Goal: Find specific page/section: Find specific page/section

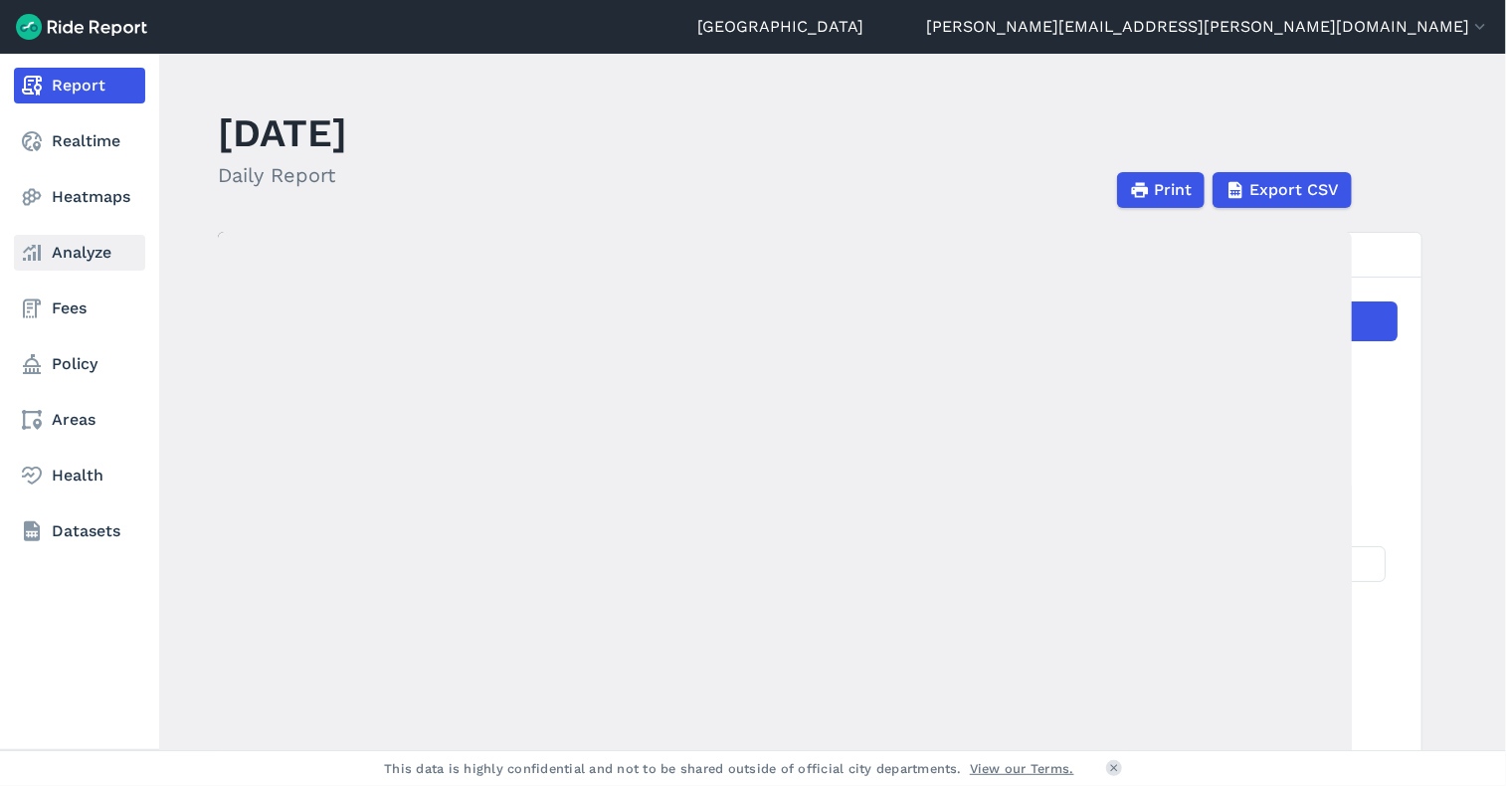
click at [44, 258] on link "Analyze" at bounding box center [79, 253] width 131 height 36
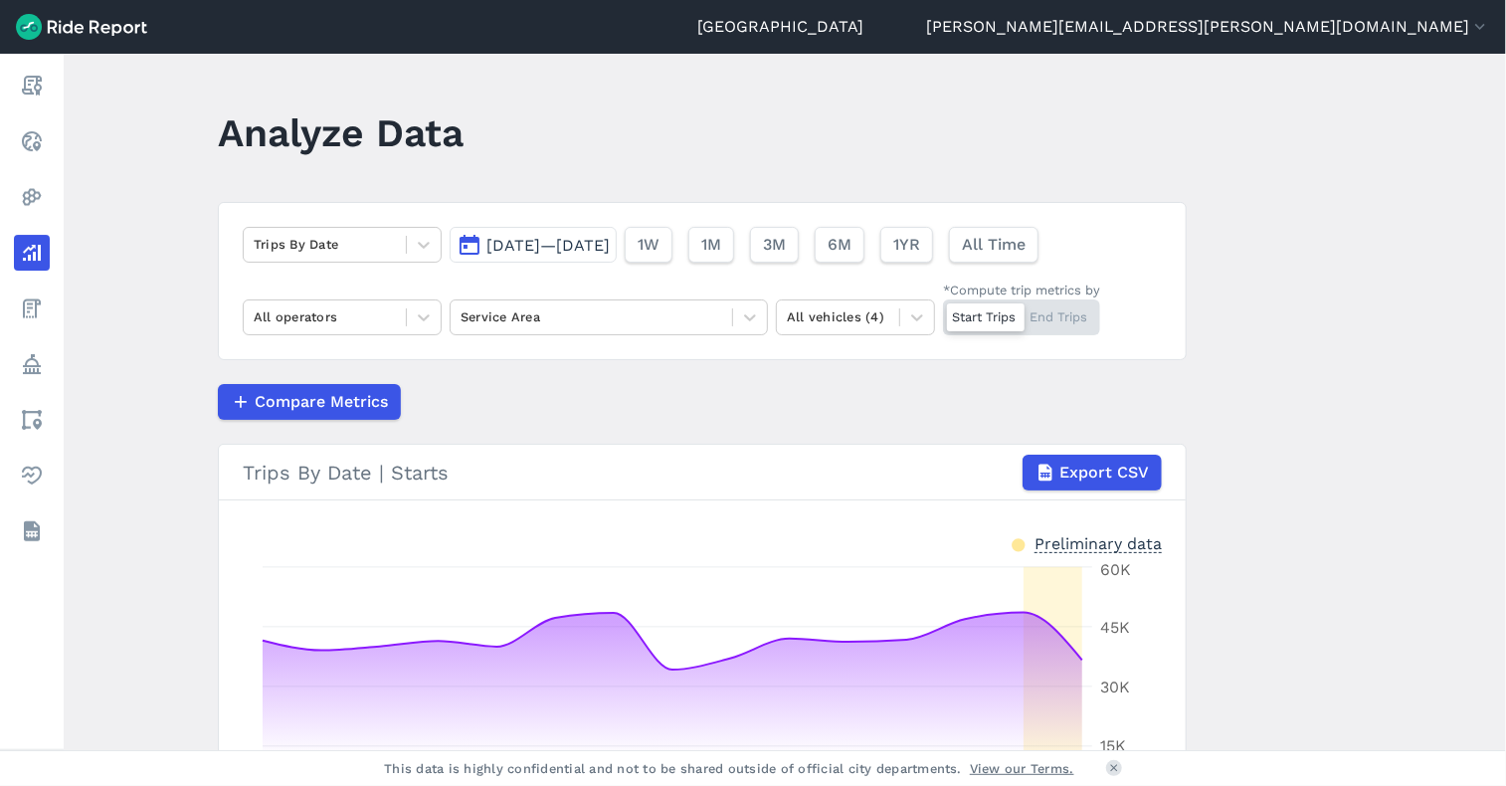
drag, startPoint x: 569, startPoint y: 249, endPoint x: 583, endPoint y: 252, distance: 14.2
click at [569, 249] on span "[DATE]—[DATE]" at bounding box center [548, 245] width 123 height 19
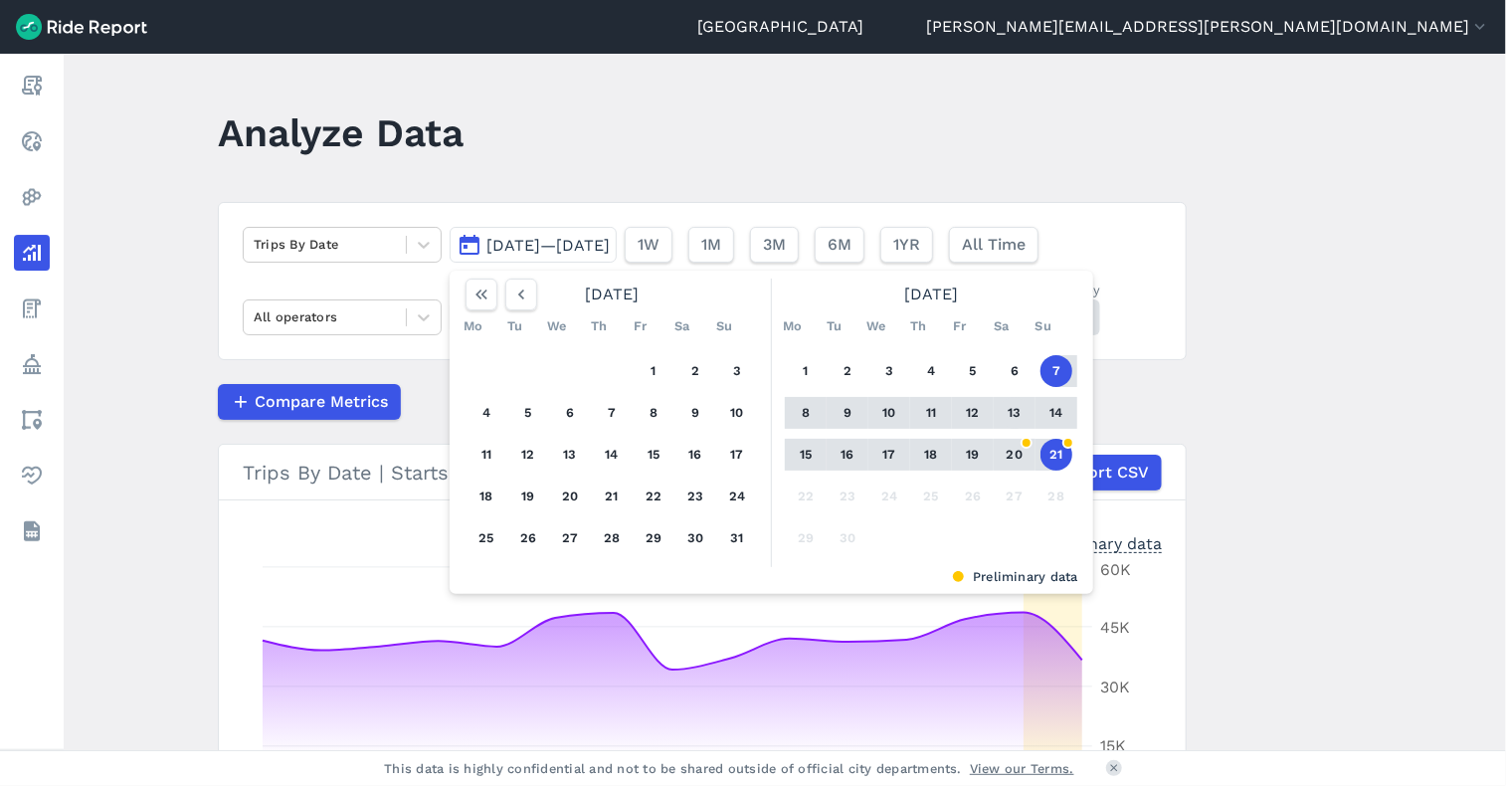
drag, startPoint x: 805, startPoint y: 371, endPoint x: 1016, endPoint y: 421, distance: 216.7
click at [814, 371] on button "1" at bounding box center [806, 371] width 32 height 32
click at [1061, 460] on button "21" at bounding box center [1057, 455] width 32 height 32
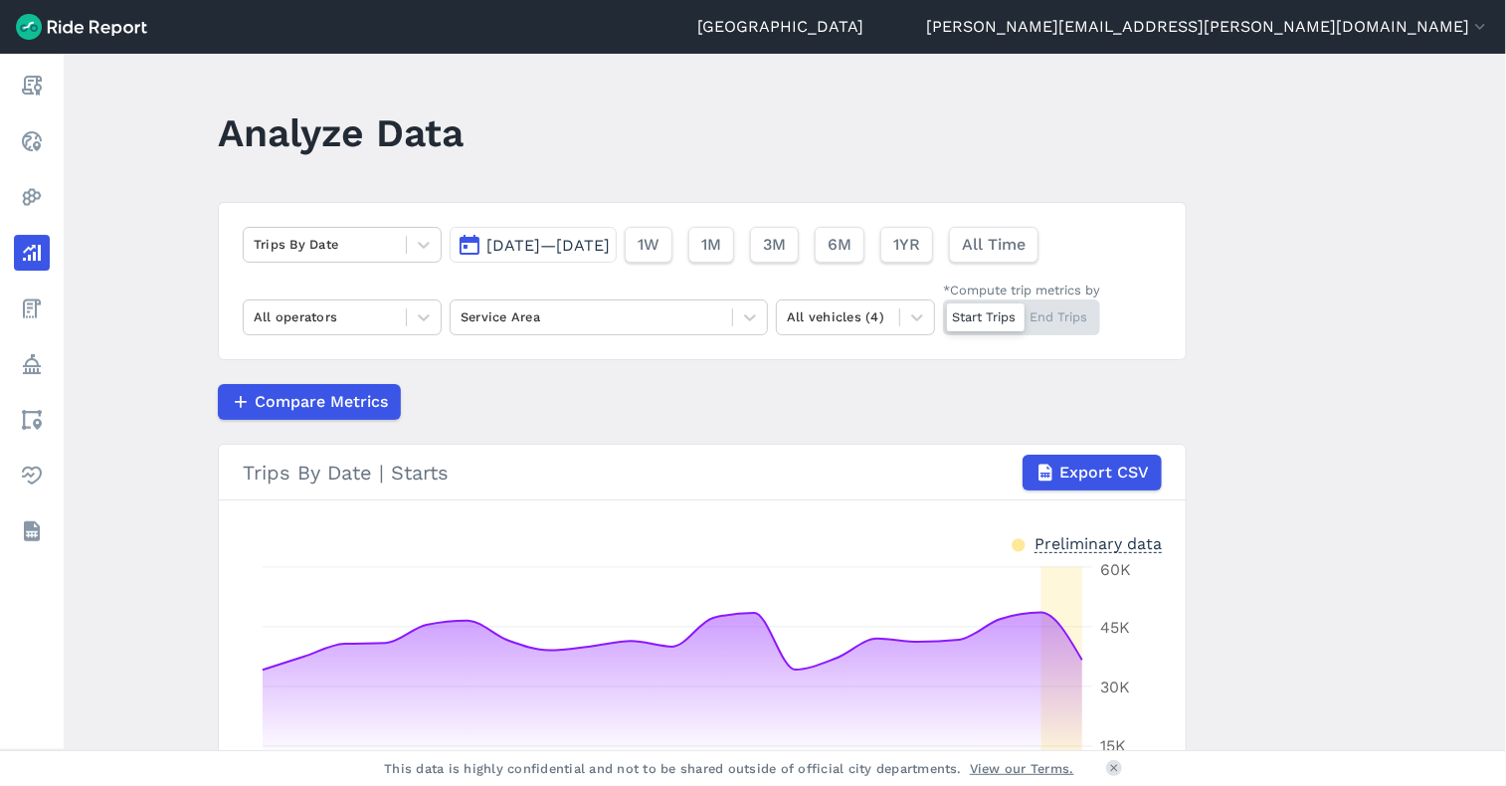
click at [573, 241] on span "[DATE]—[DATE]" at bounding box center [548, 245] width 123 height 19
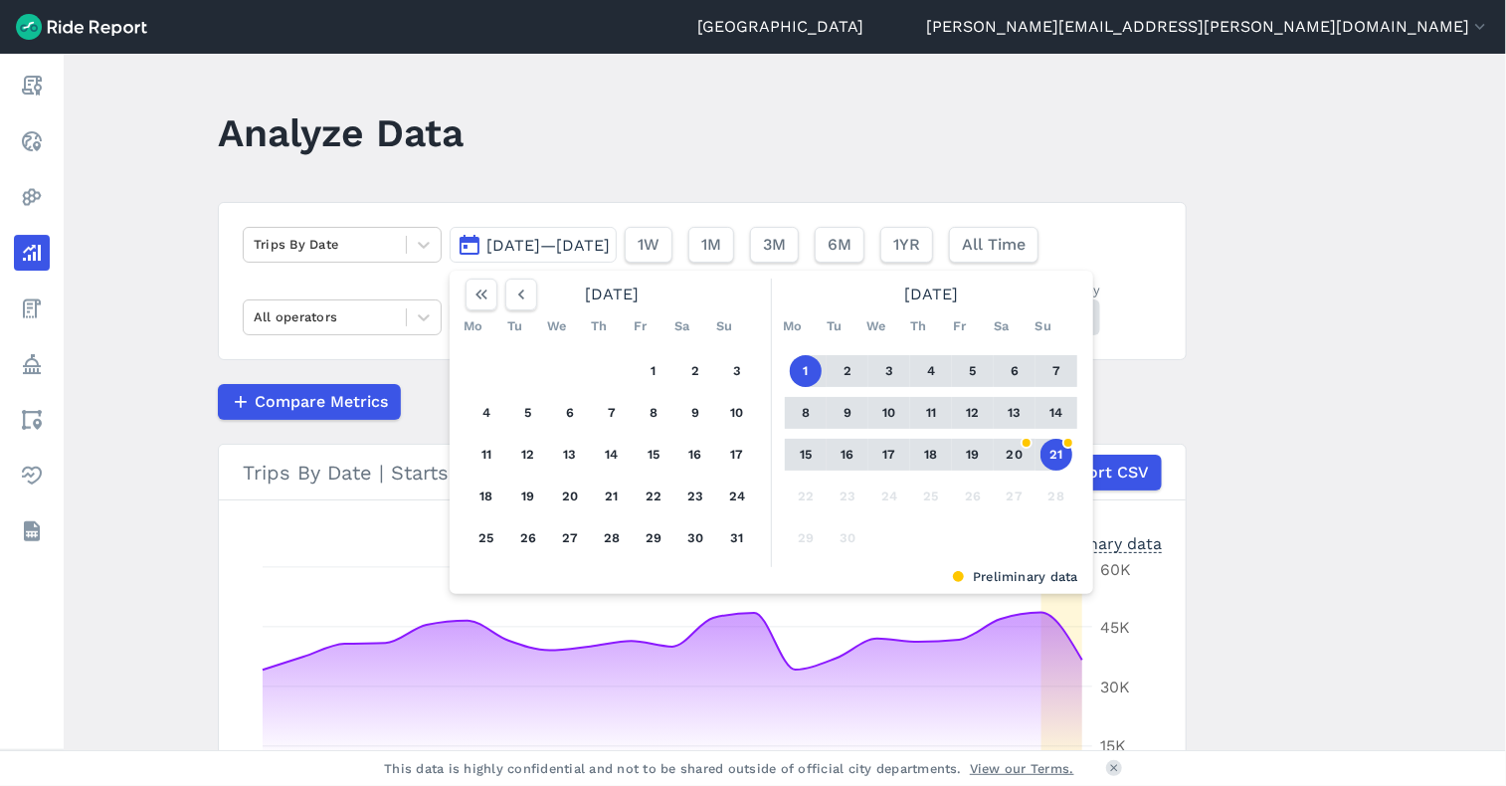
click at [541, 240] on span "[DATE]—[DATE]" at bounding box center [548, 245] width 123 height 19
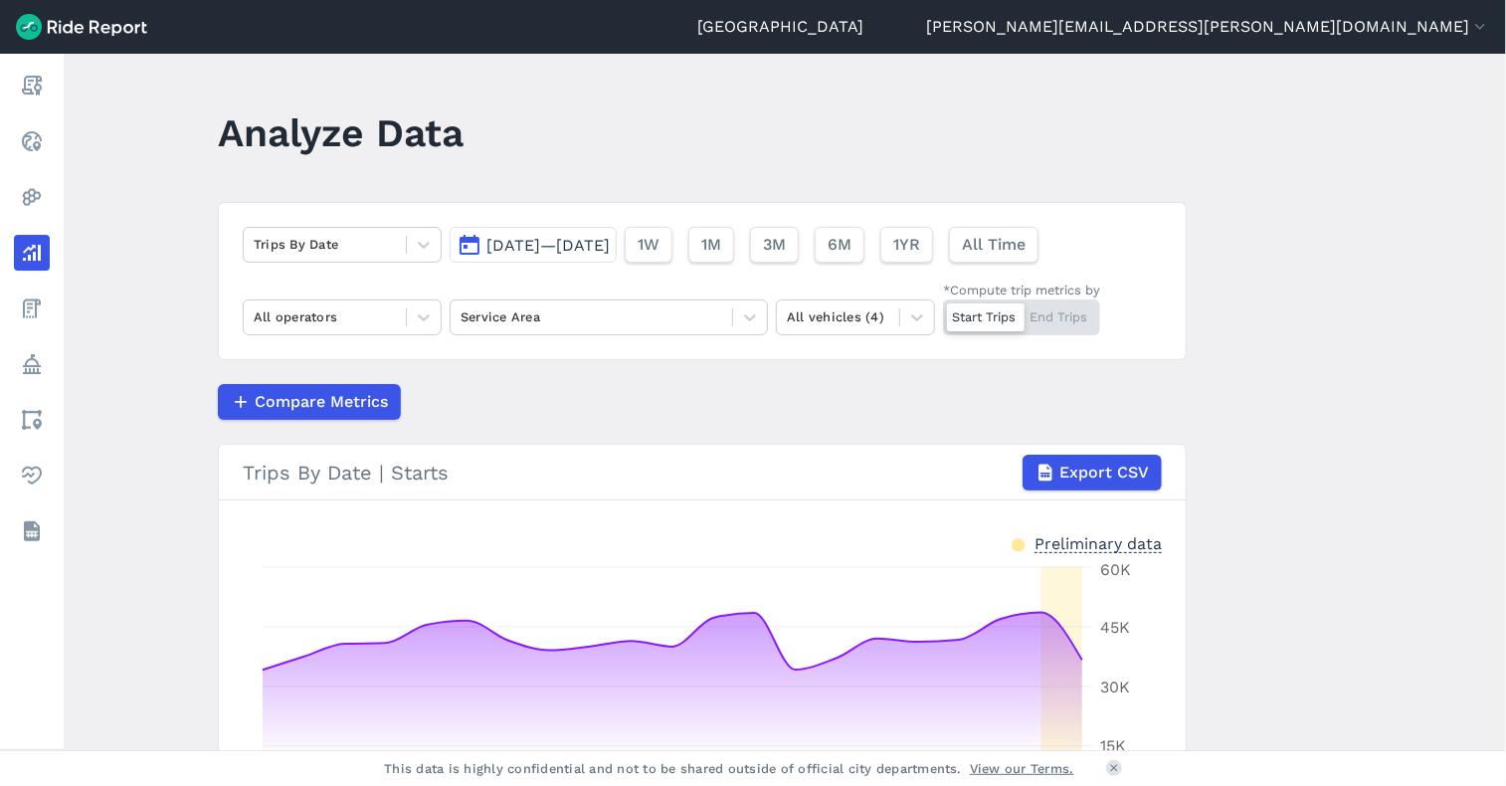
click at [556, 248] on span "[DATE]—[DATE]" at bounding box center [548, 245] width 123 height 19
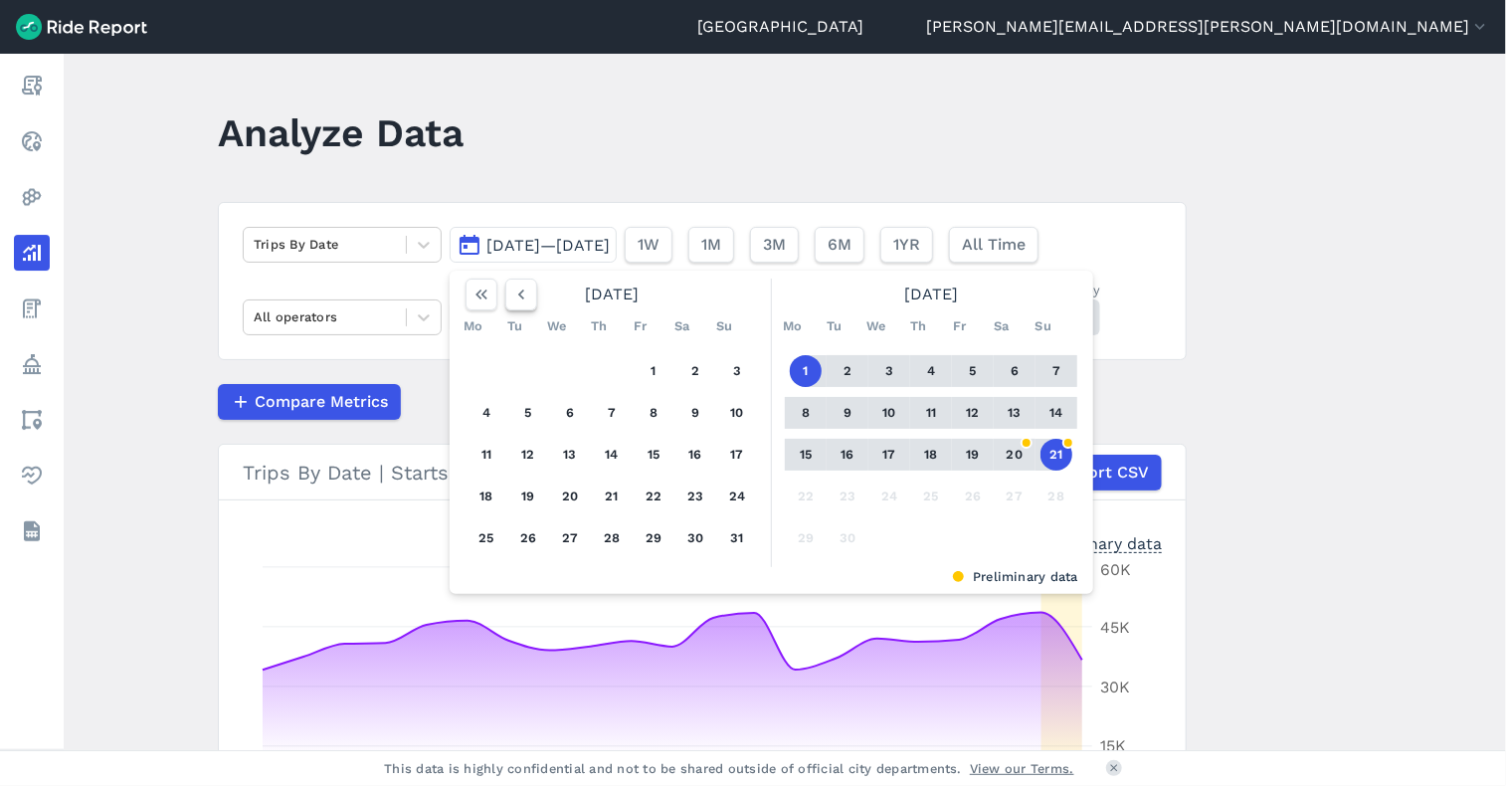
click at [521, 301] on icon "button" at bounding box center [521, 295] width 20 height 20
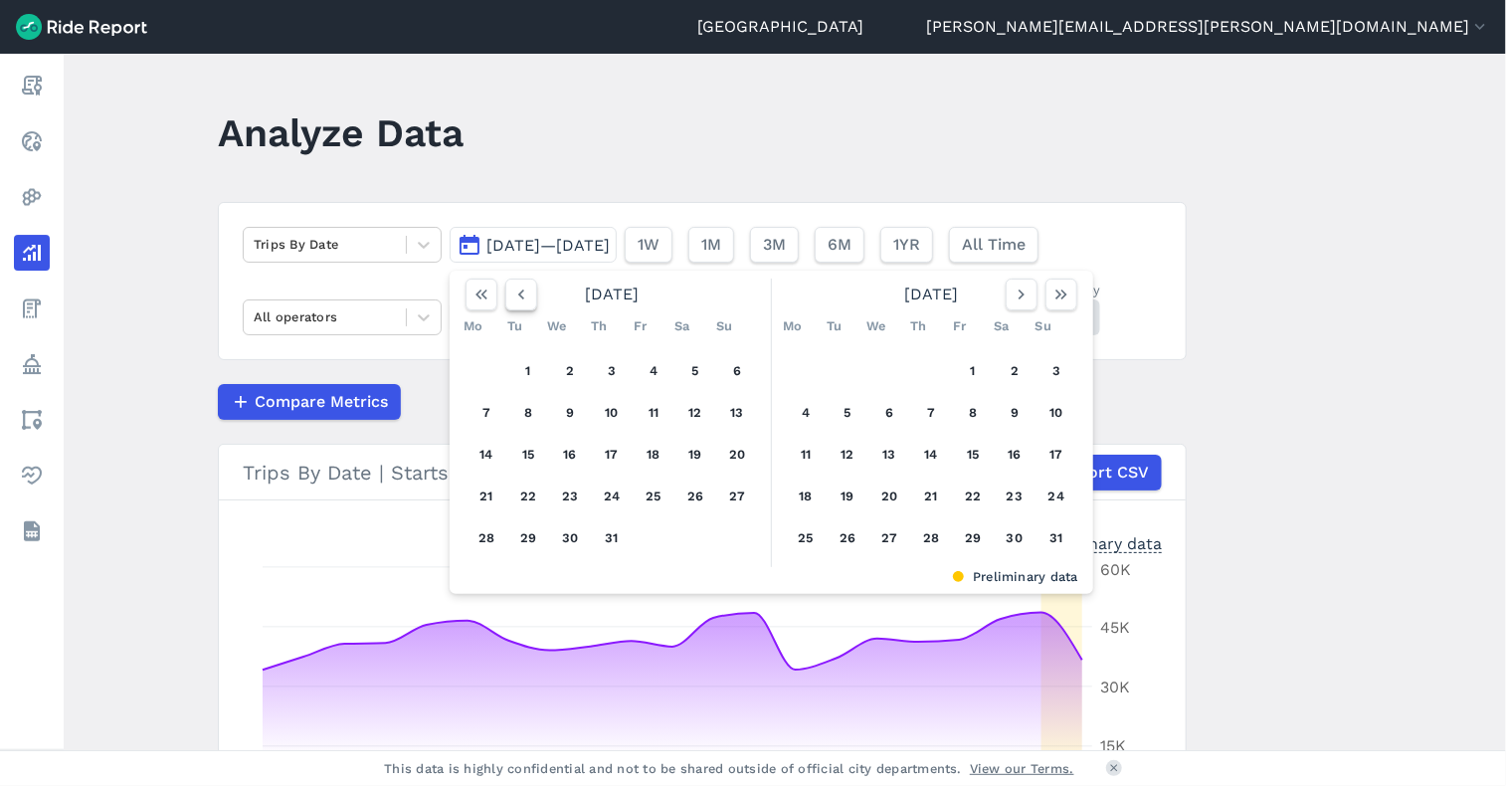
click at [521, 301] on icon "button" at bounding box center [521, 295] width 20 height 20
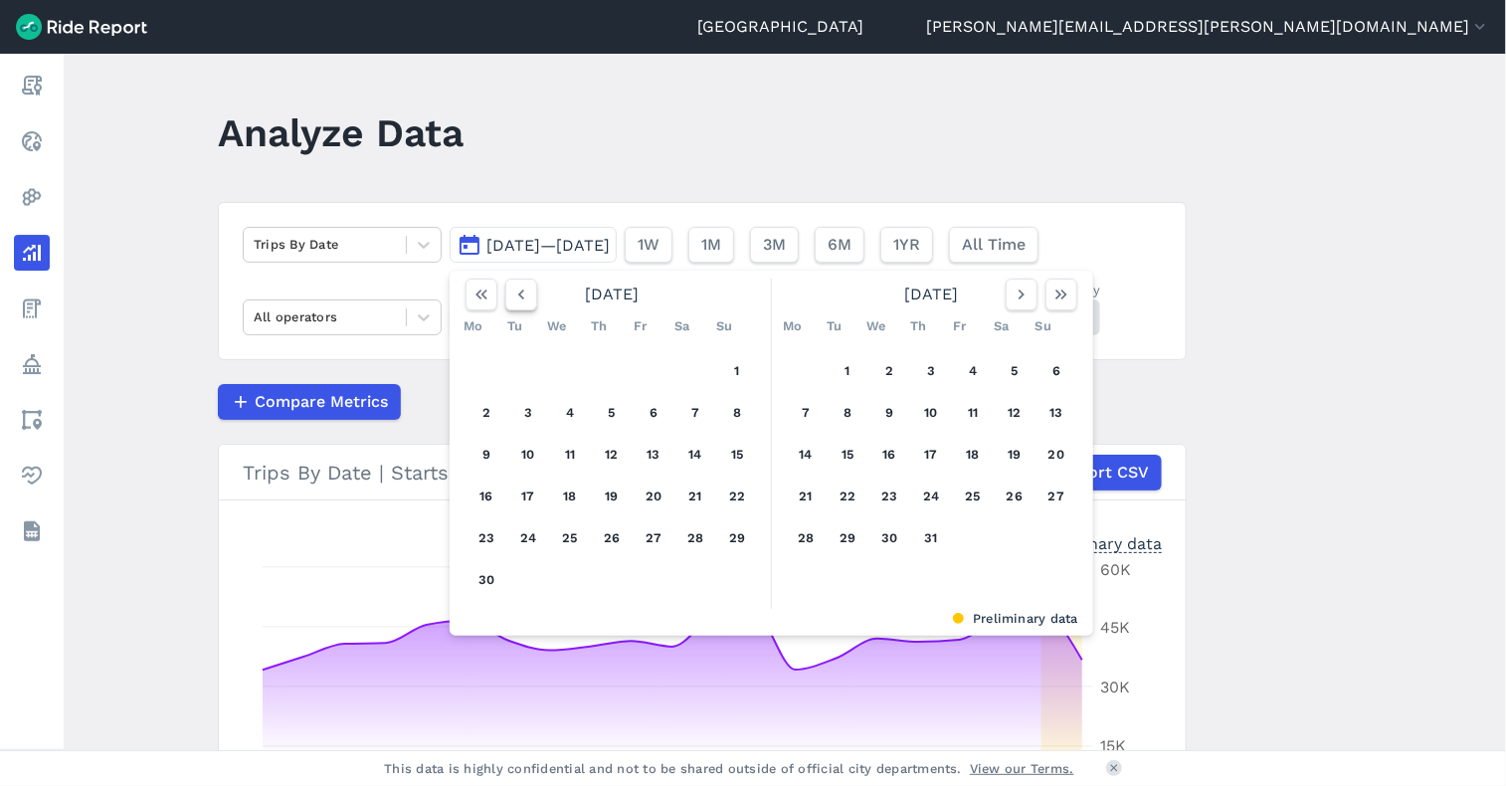
click at [521, 301] on icon "button" at bounding box center [521, 295] width 20 height 20
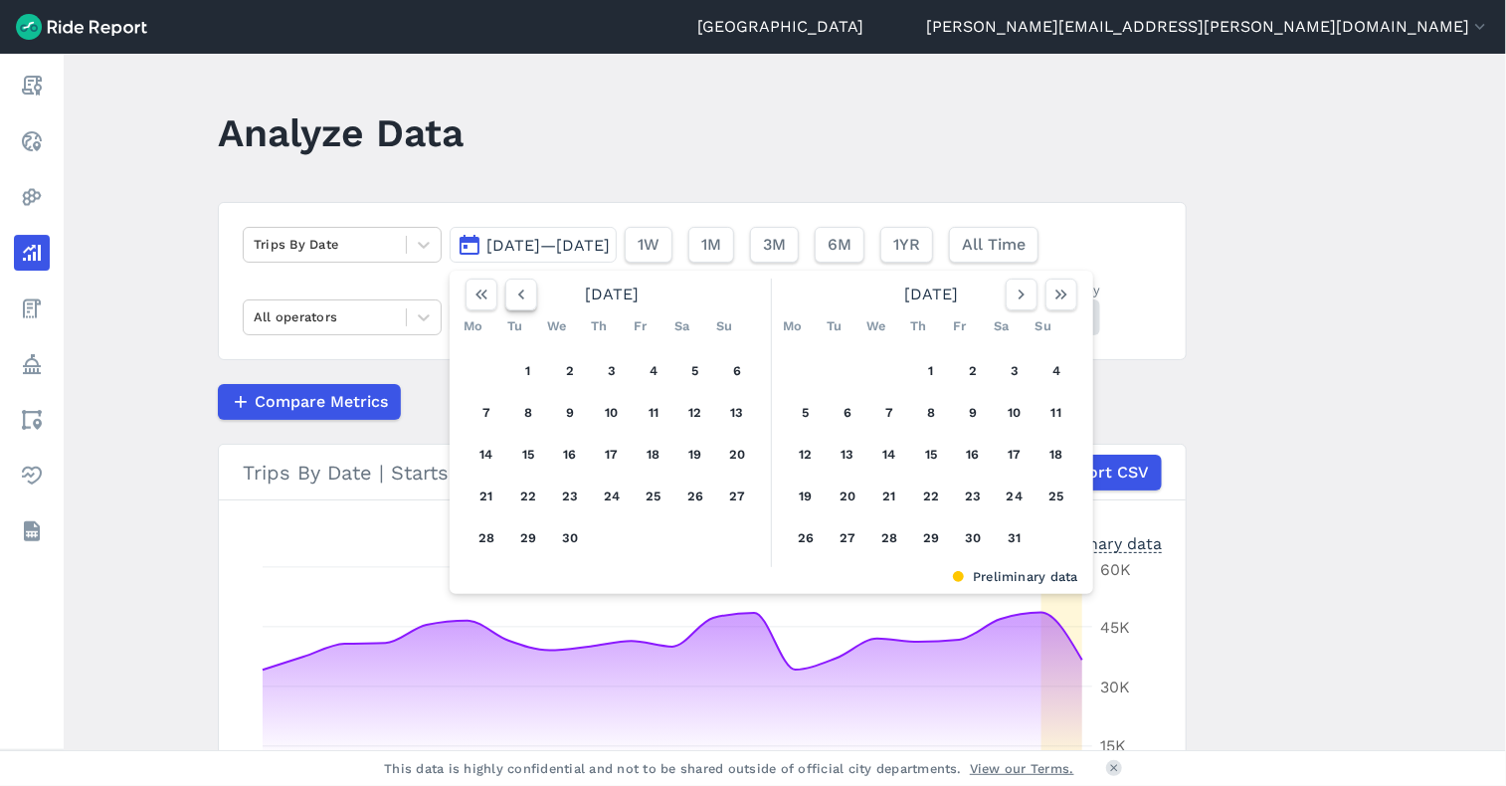
click at [521, 301] on icon "button" at bounding box center [521, 295] width 20 height 20
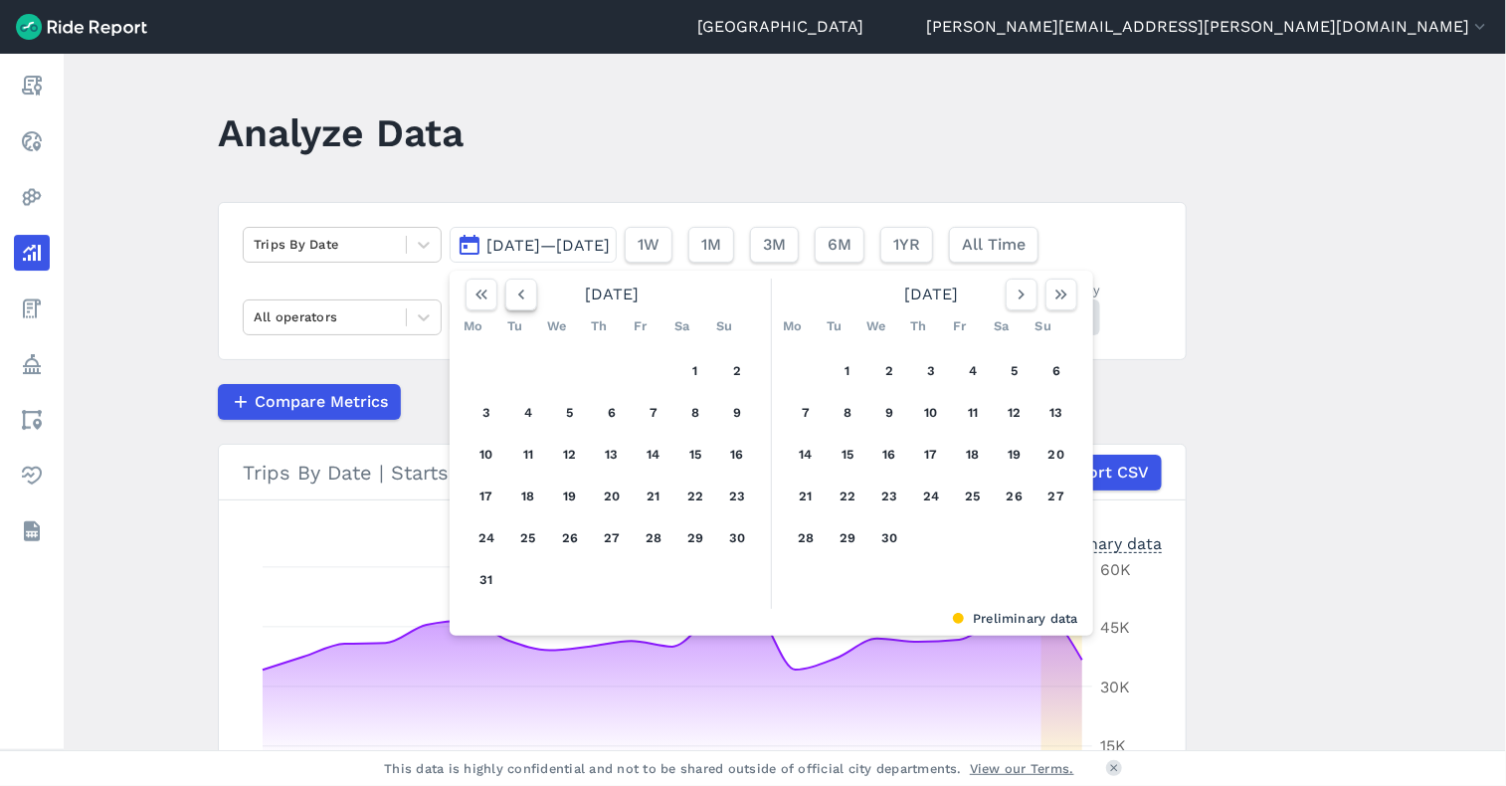
click at [521, 301] on icon "button" at bounding box center [521, 295] width 20 height 20
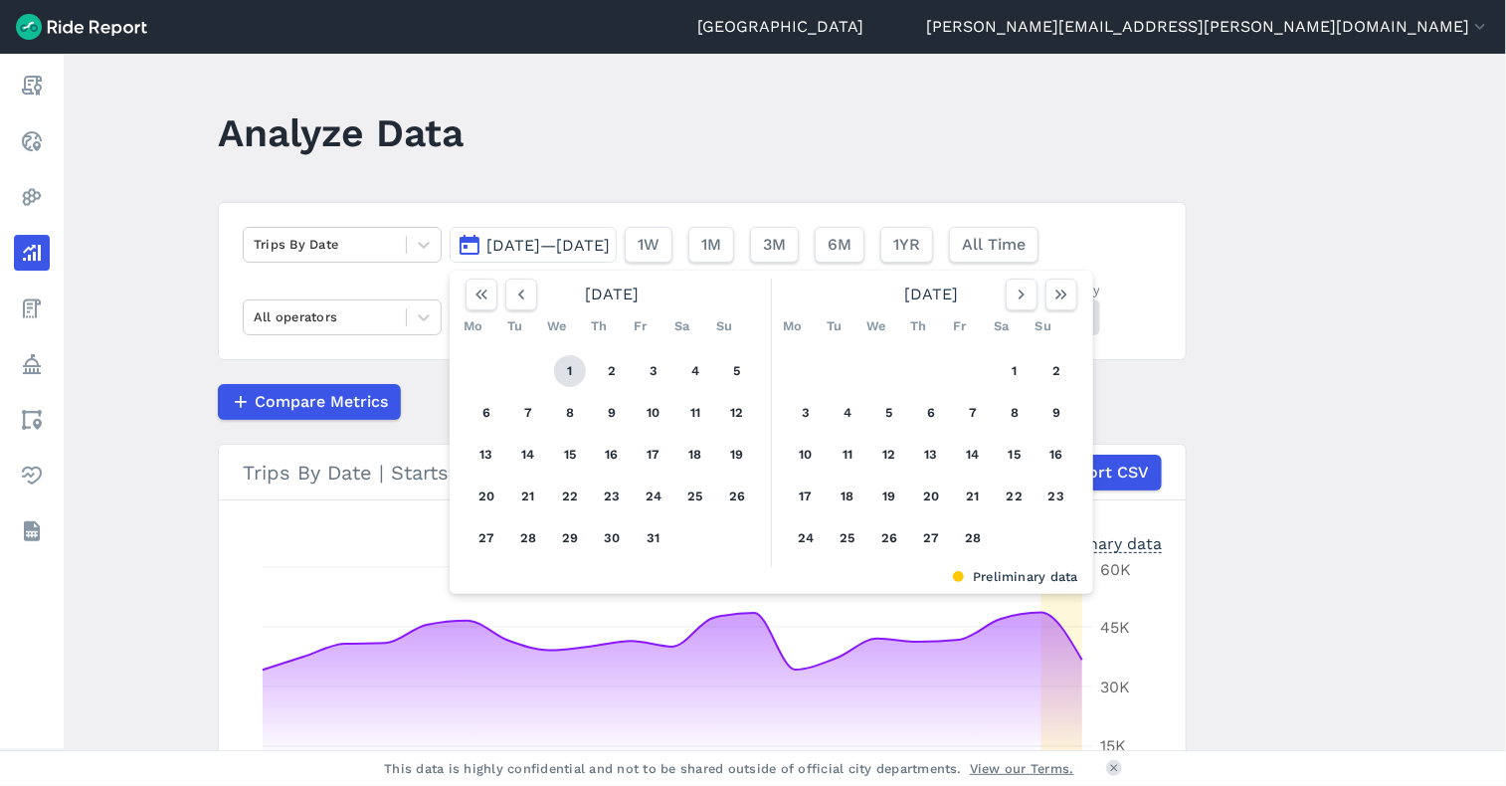
click at [569, 375] on button "1" at bounding box center [570, 371] width 32 height 32
click at [1019, 296] on use "button" at bounding box center [1022, 295] width 6 height 10
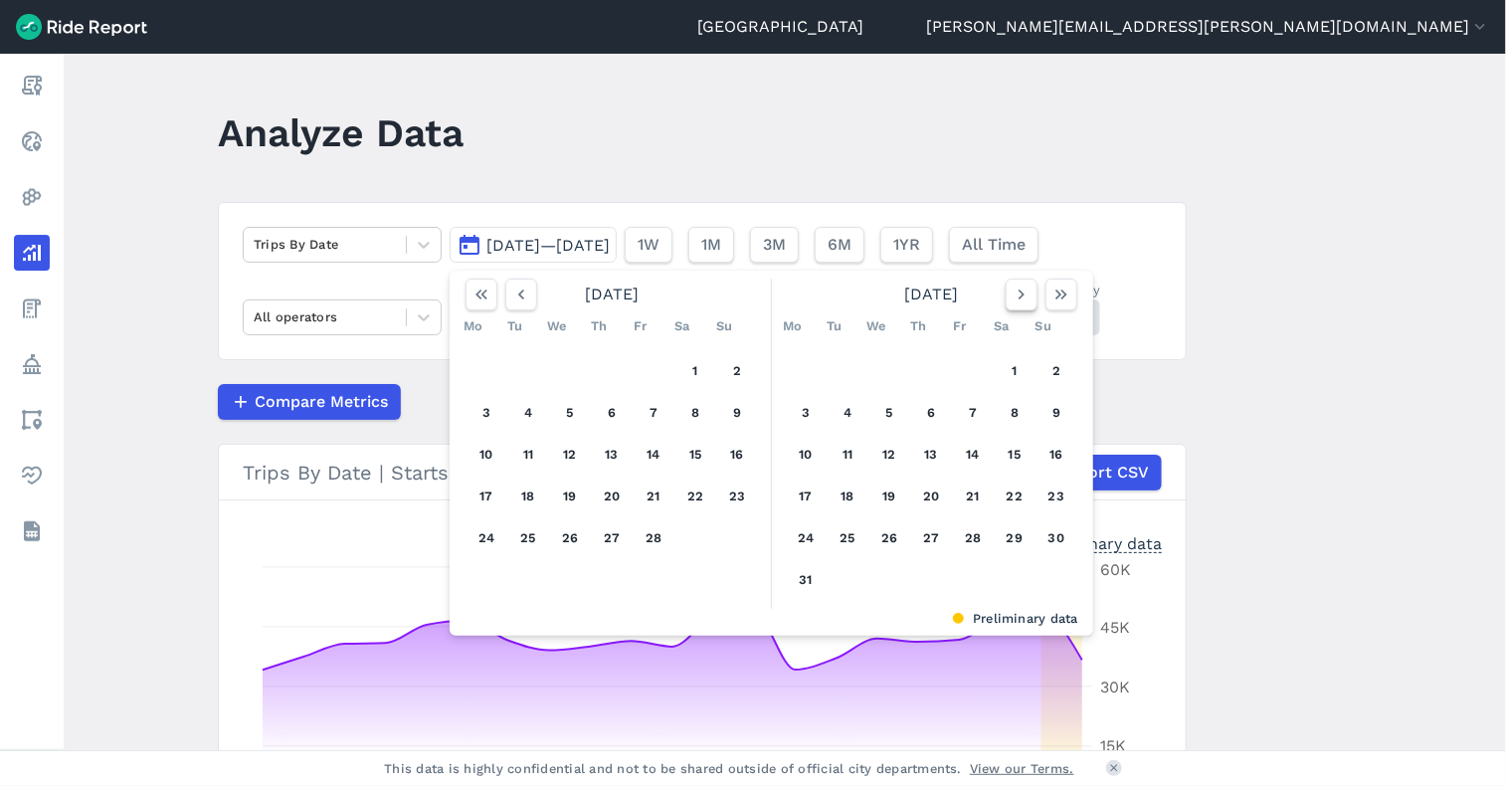
click at [1019, 296] on use "button" at bounding box center [1022, 295] width 6 height 10
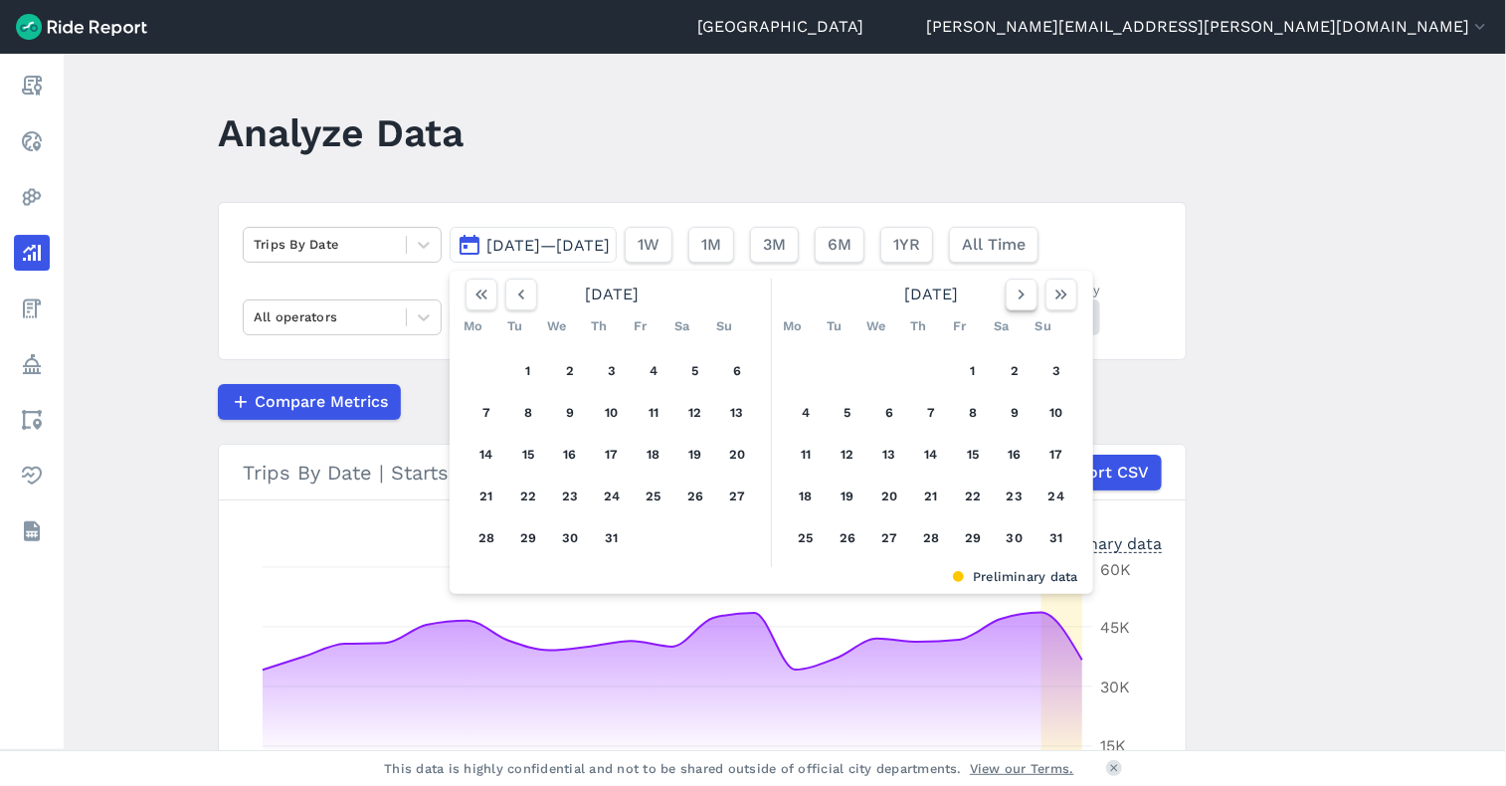
click at [1019, 296] on use "button" at bounding box center [1022, 295] width 6 height 10
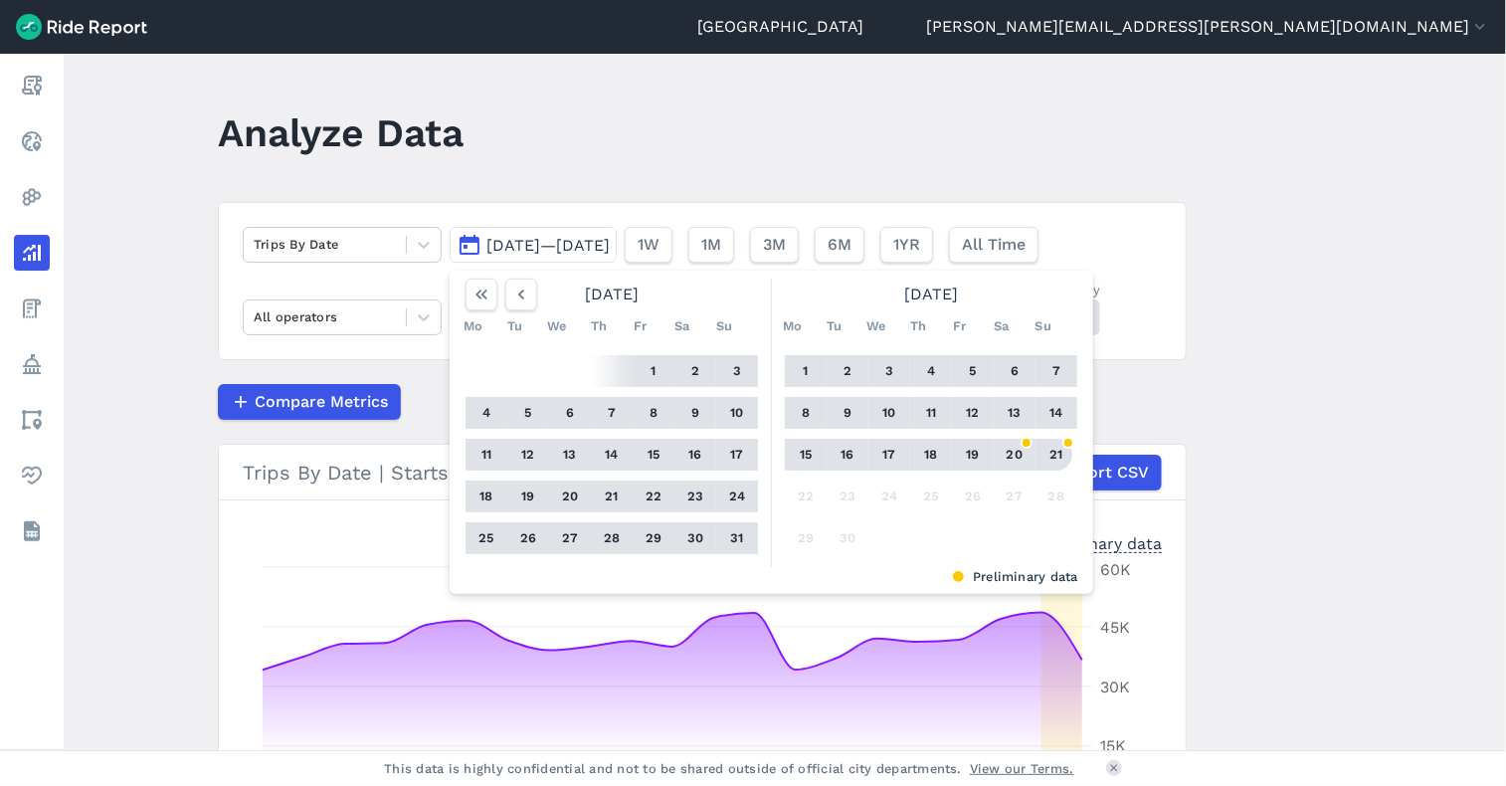
click at [1056, 456] on button "21" at bounding box center [1057, 455] width 32 height 32
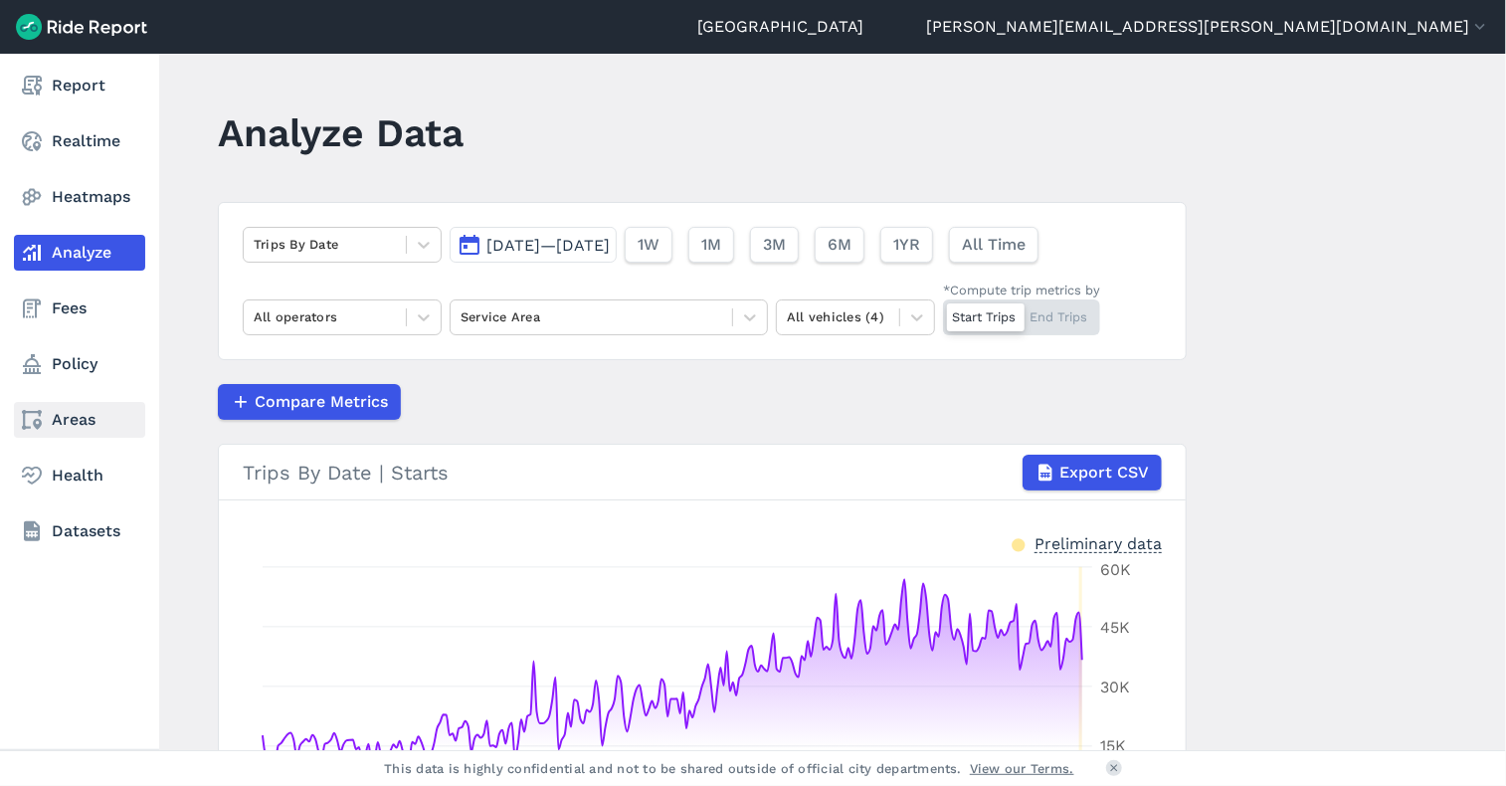
click at [65, 416] on link "Areas" at bounding box center [79, 420] width 131 height 36
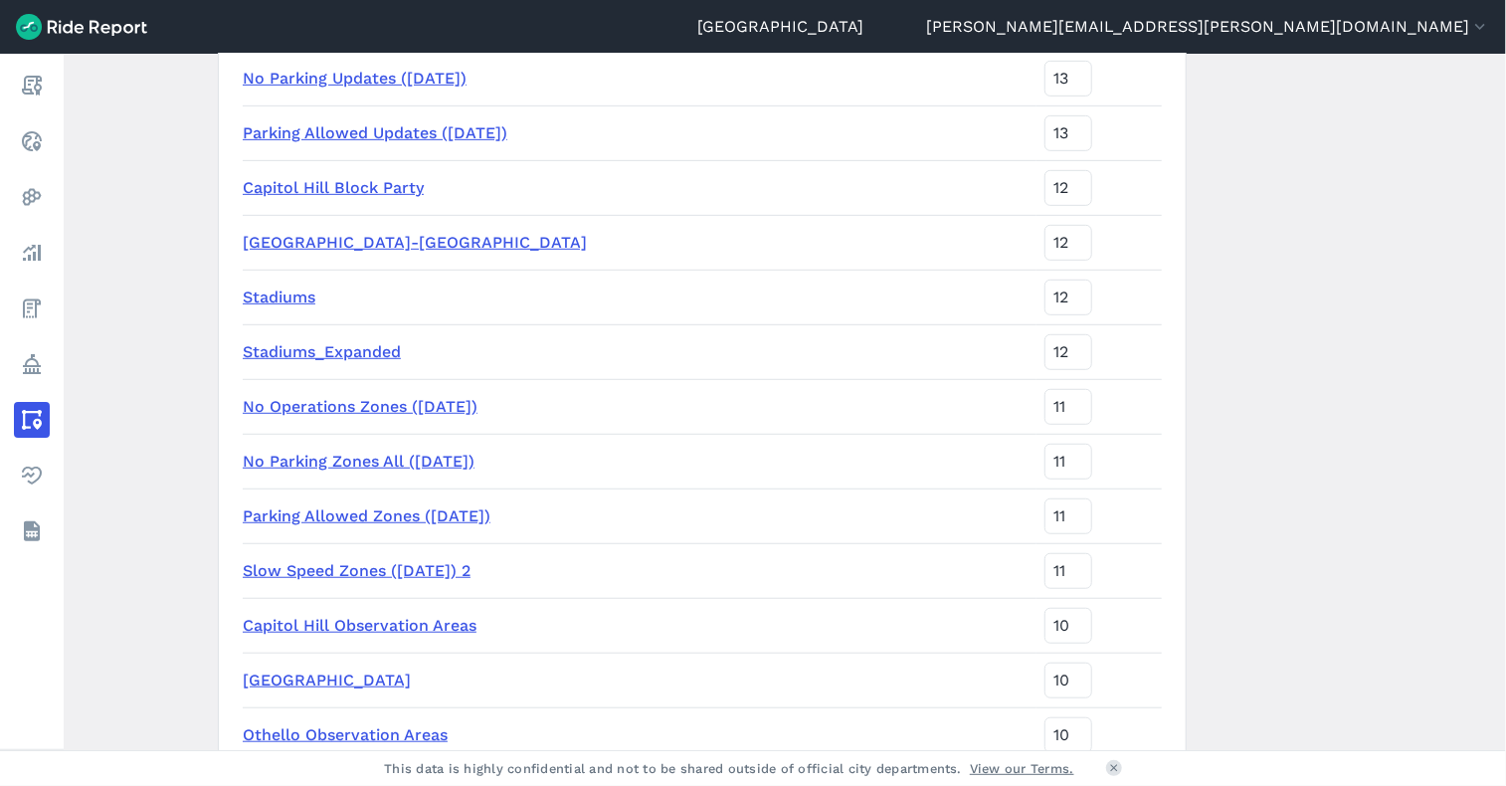
scroll to position [498, 0]
